Goal: Task Accomplishment & Management: Manage account settings

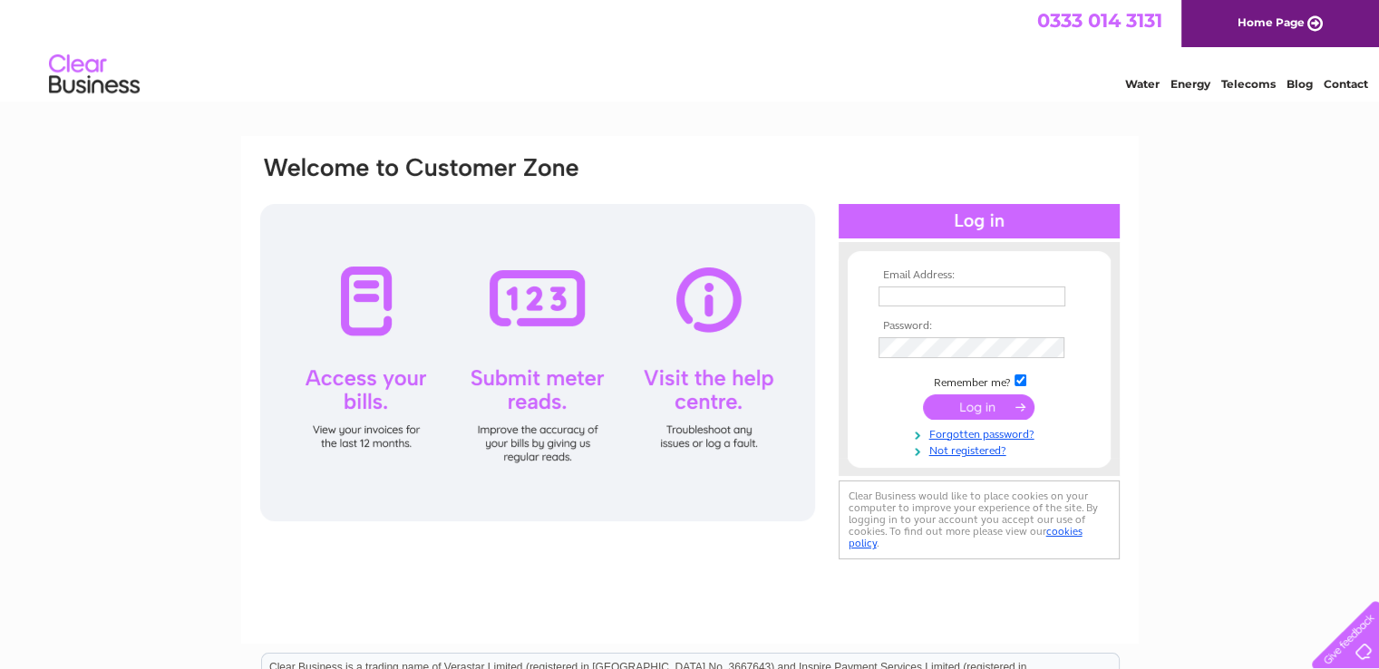
type input "marc.rayner@kevinedward.co.uk"
click at [971, 411] on input "submit" at bounding box center [978, 406] width 111 height 25
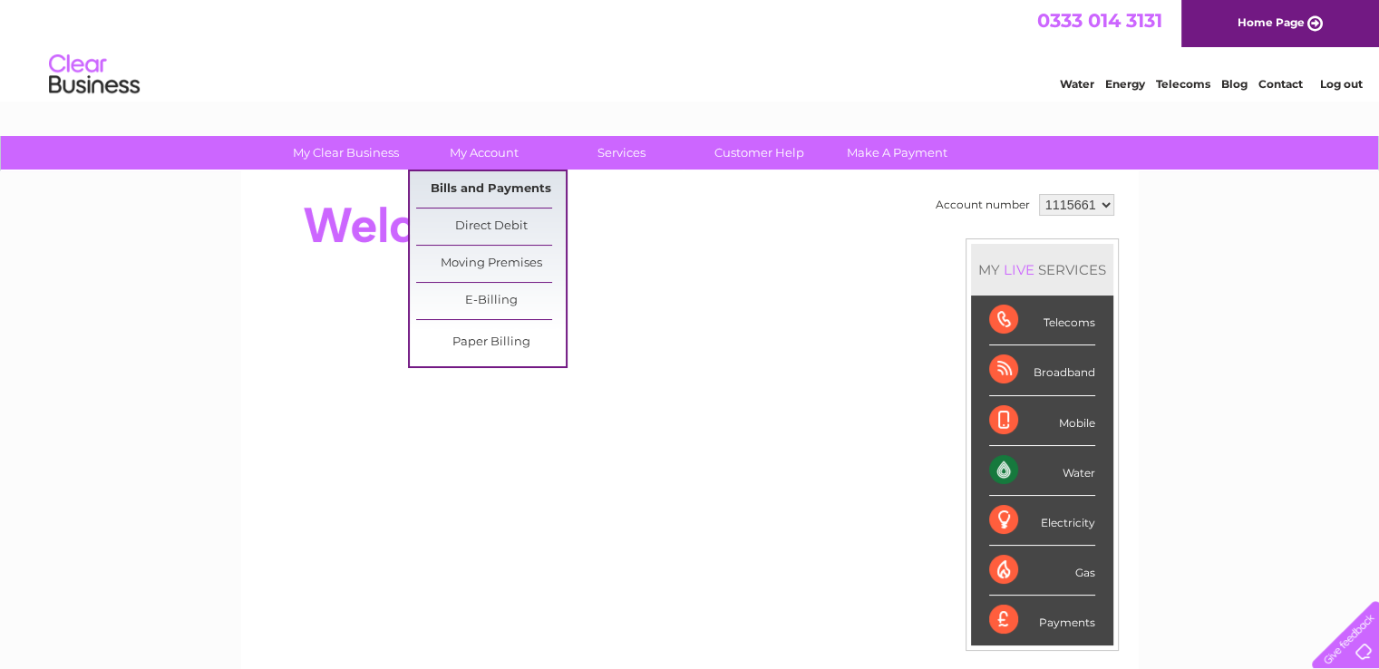
click at [503, 186] on link "Bills and Payments" at bounding box center [491, 189] width 150 height 36
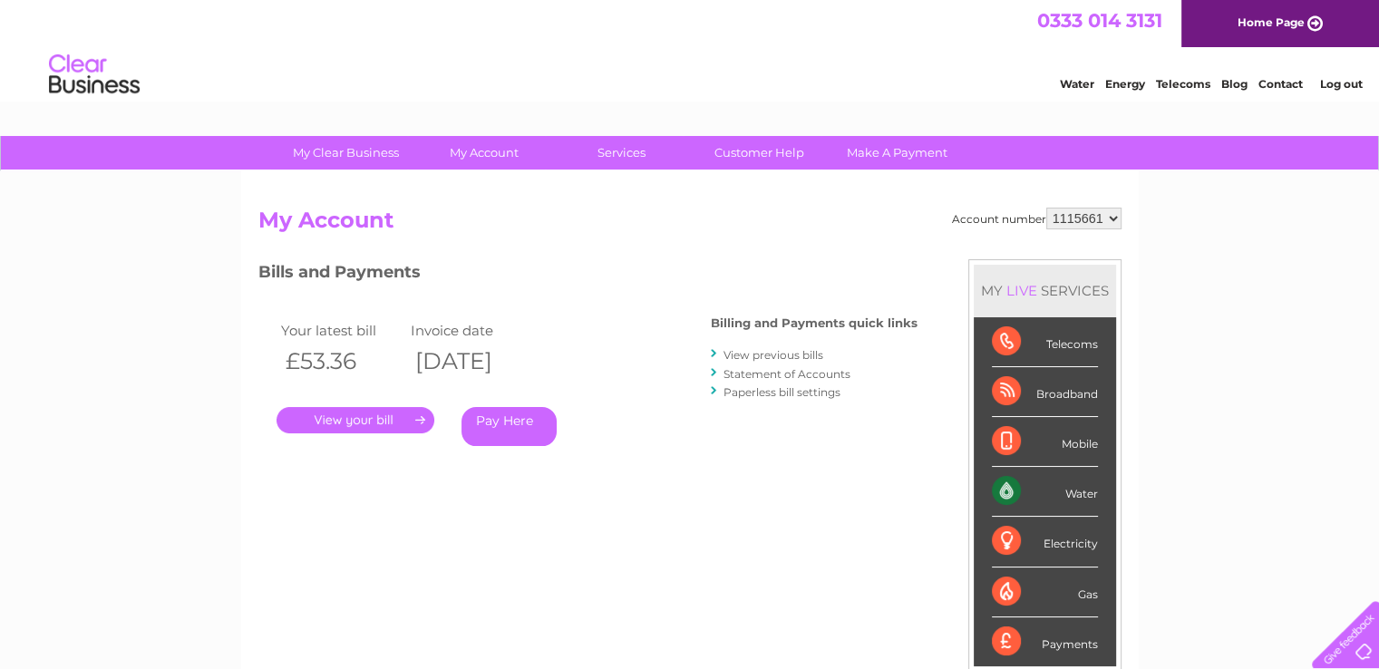
click at [346, 418] on link "." at bounding box center [355, 420] width 158 height 26
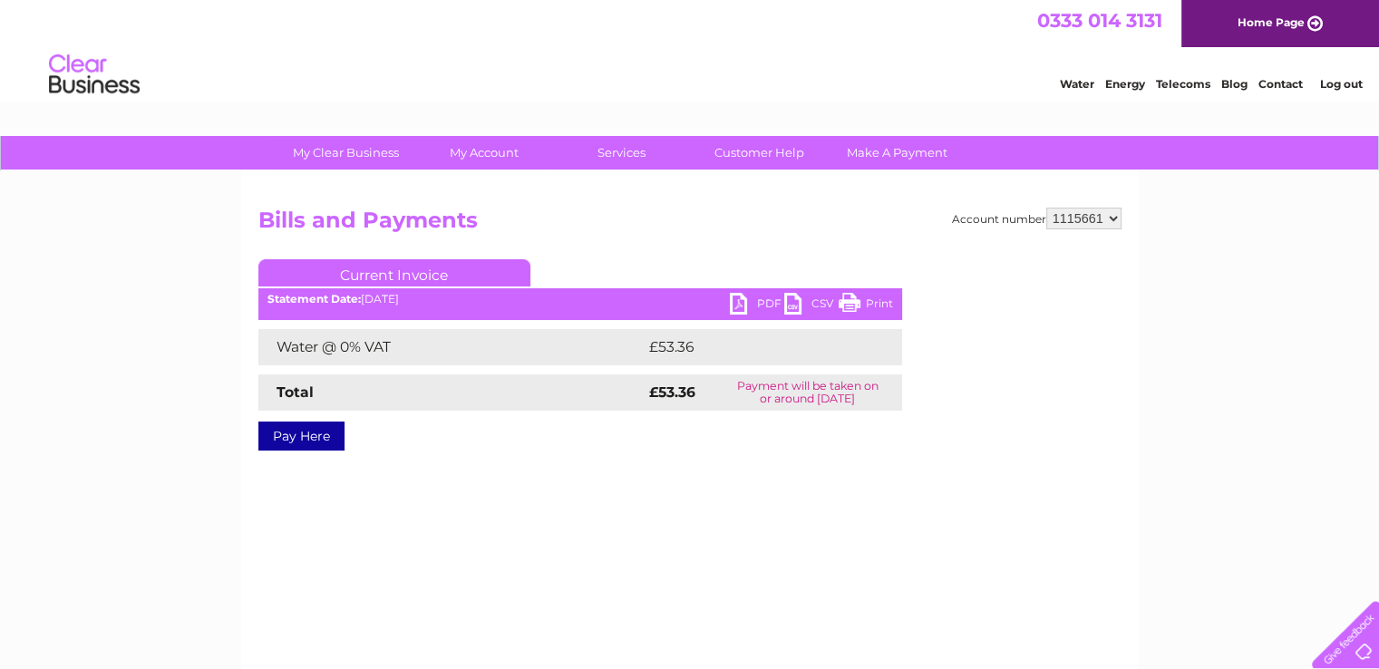
click at [1345, 88] on link "Log out" at bounding box center [1340, 84] width 43 height 14
